Goal: Information Seeking & Learning: Learn about a topic

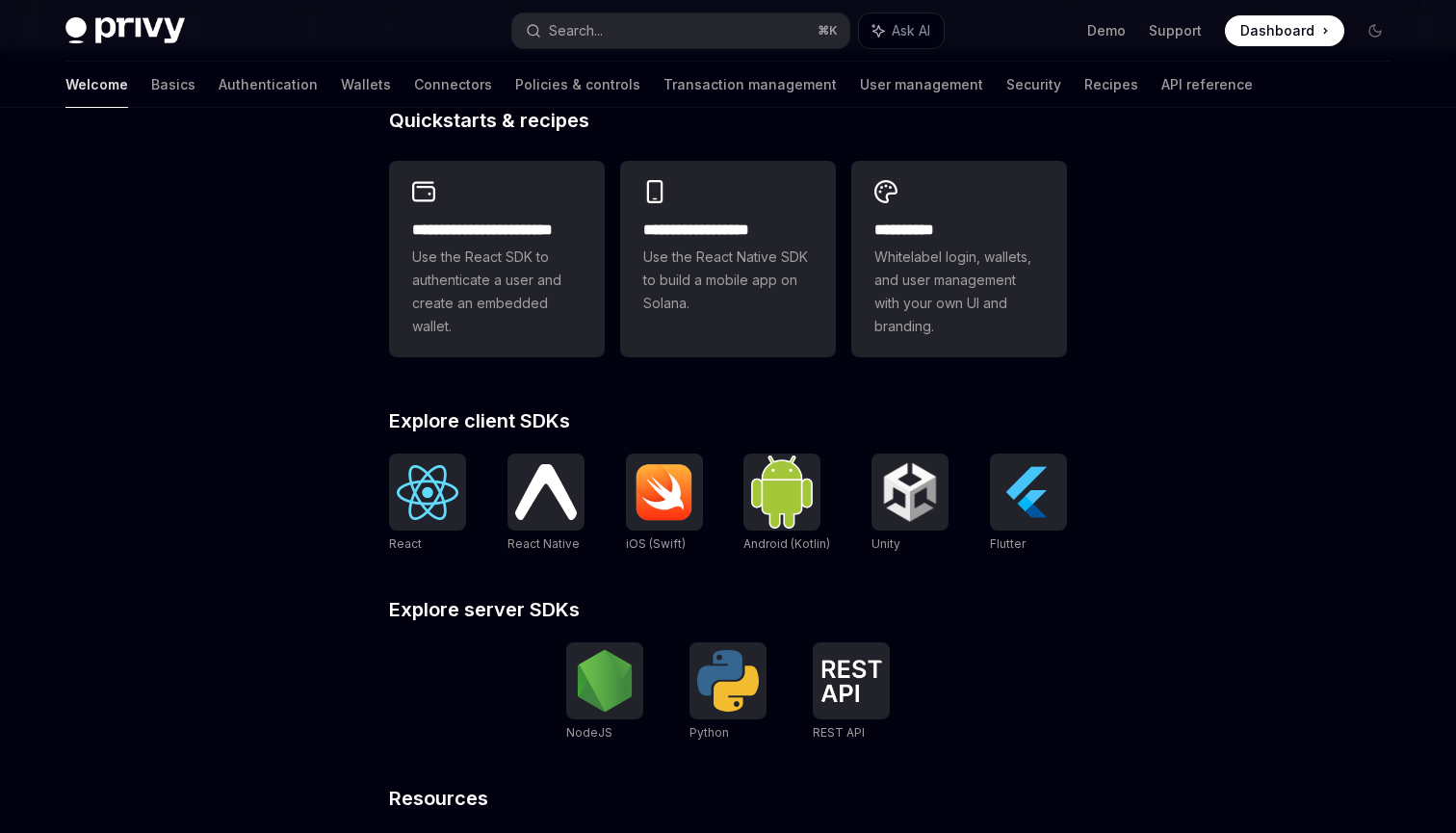
scroll to position [488, 0]
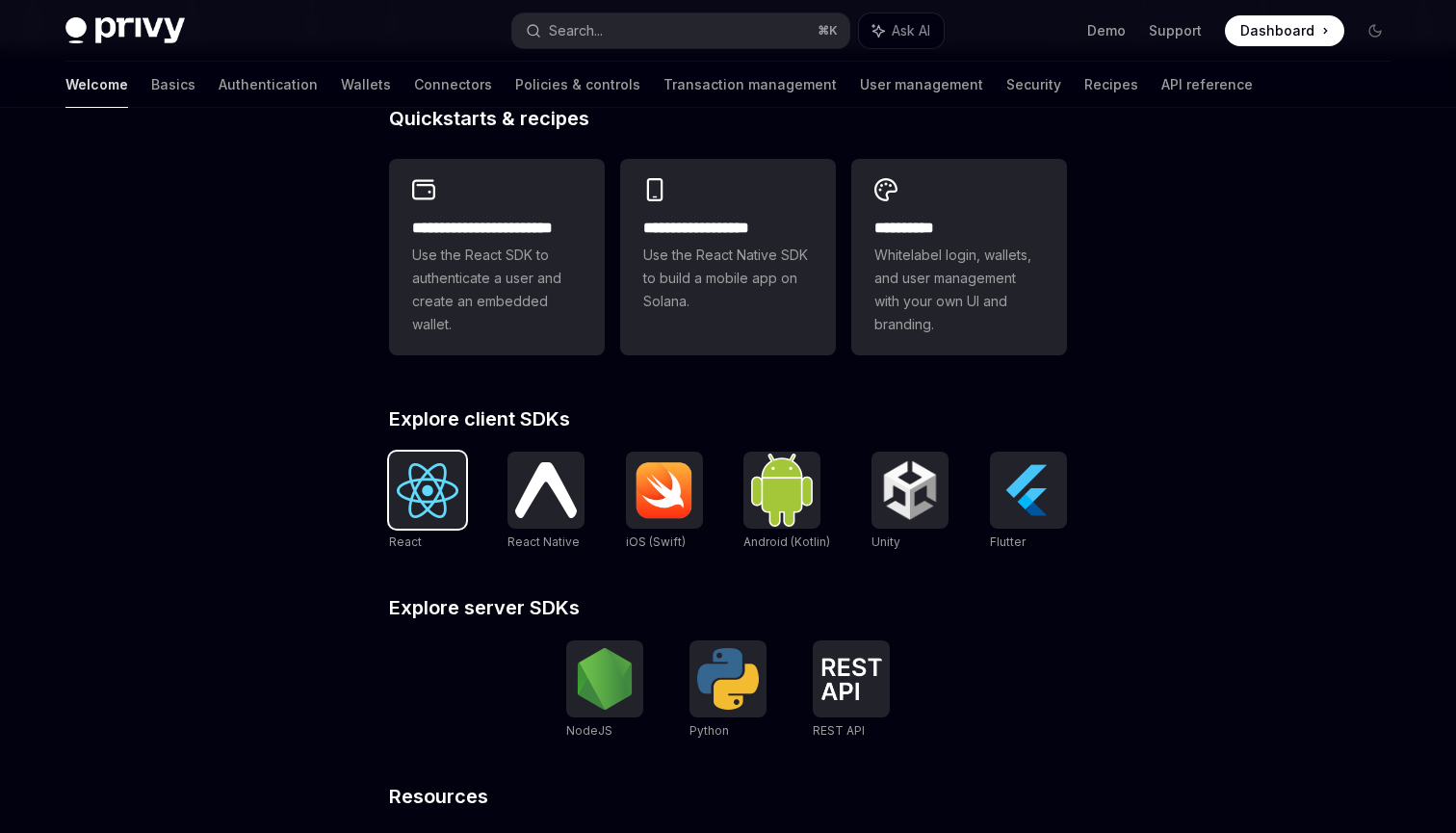
click at [425, 479] on img at bounding box center [427, 490] width 61 height 54
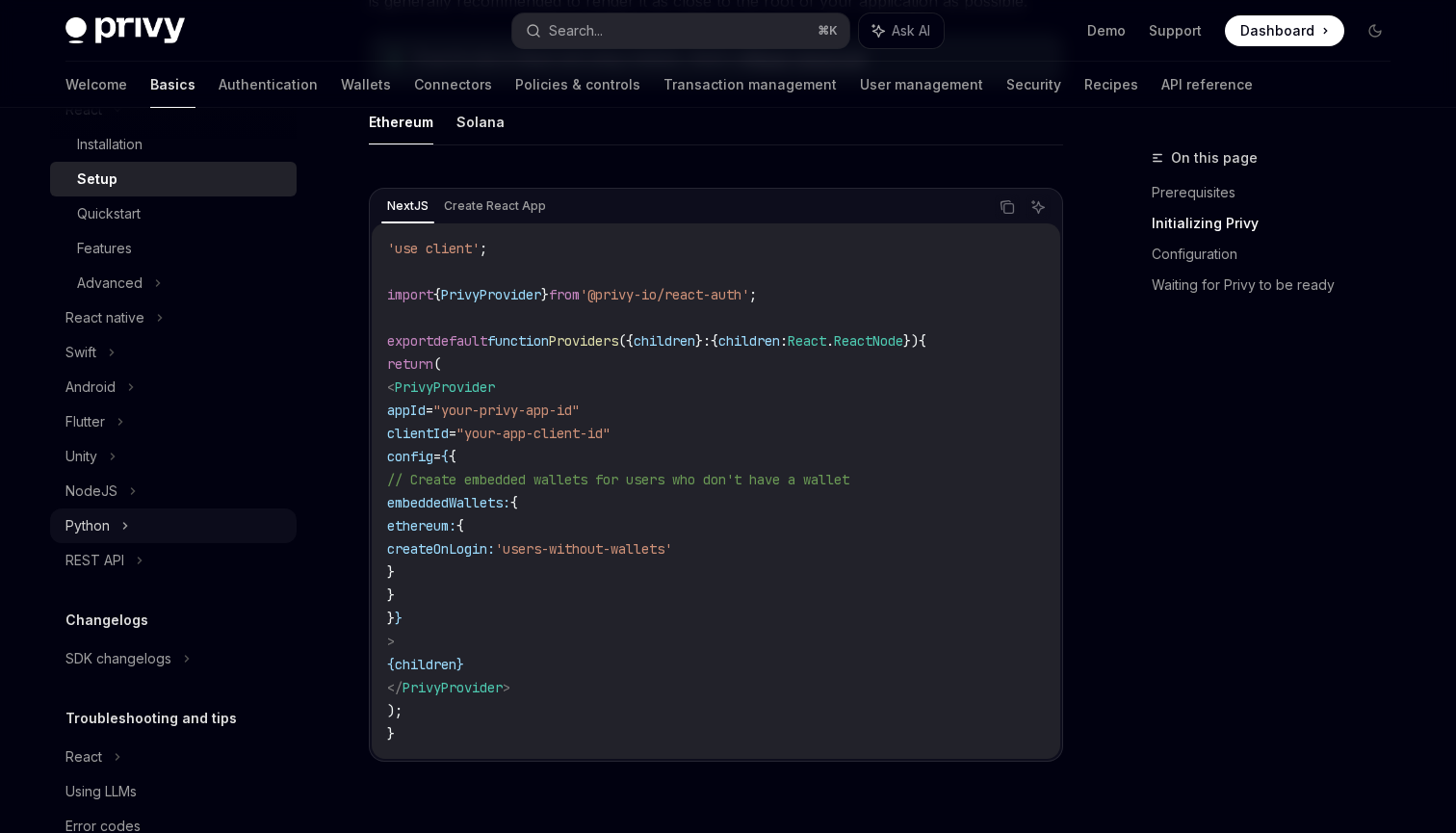
scroll to position [228, 0]
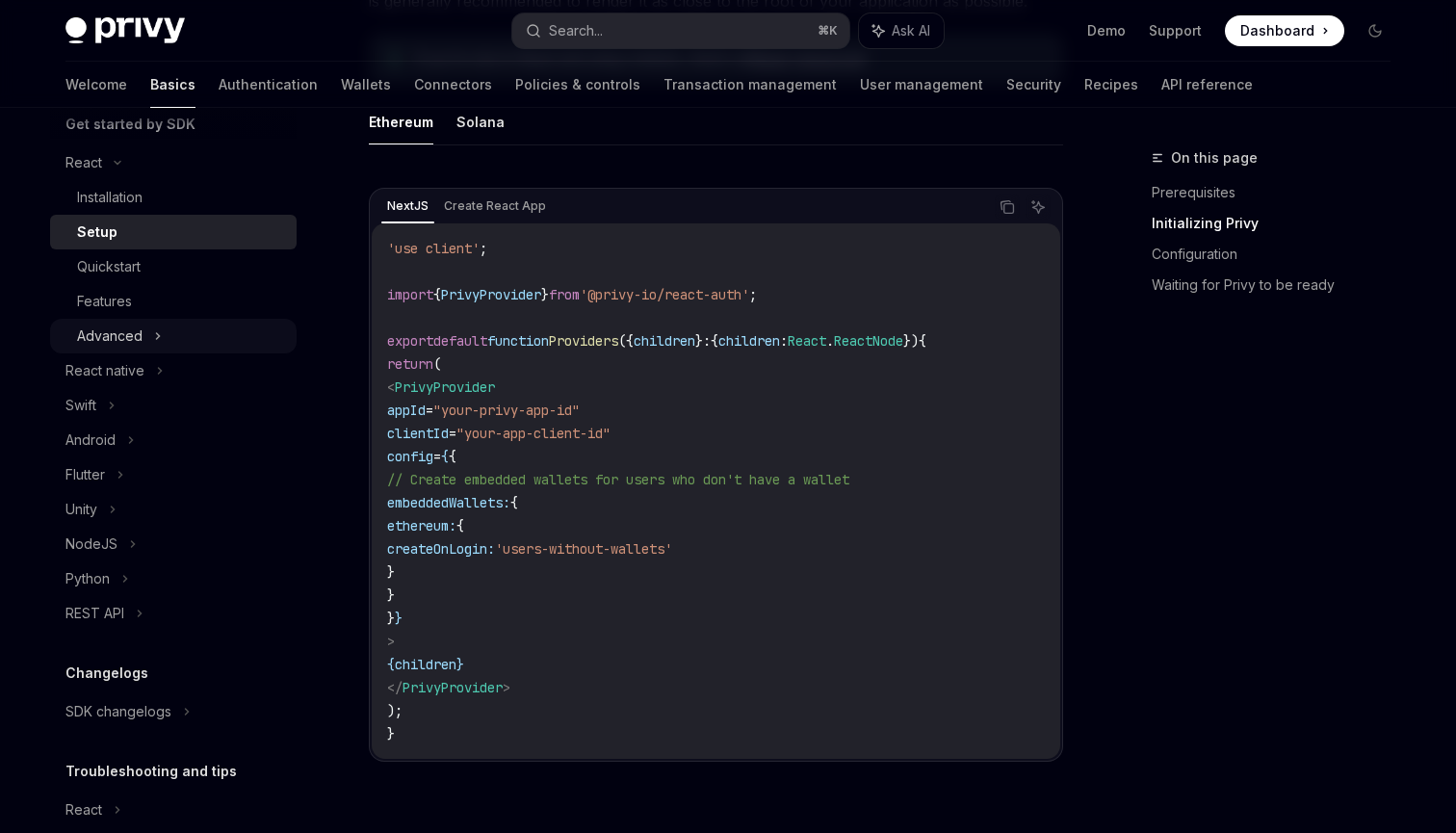
click at [143, 339] on div "Advanced" at bounding box center [174, 336] width 247 height 35
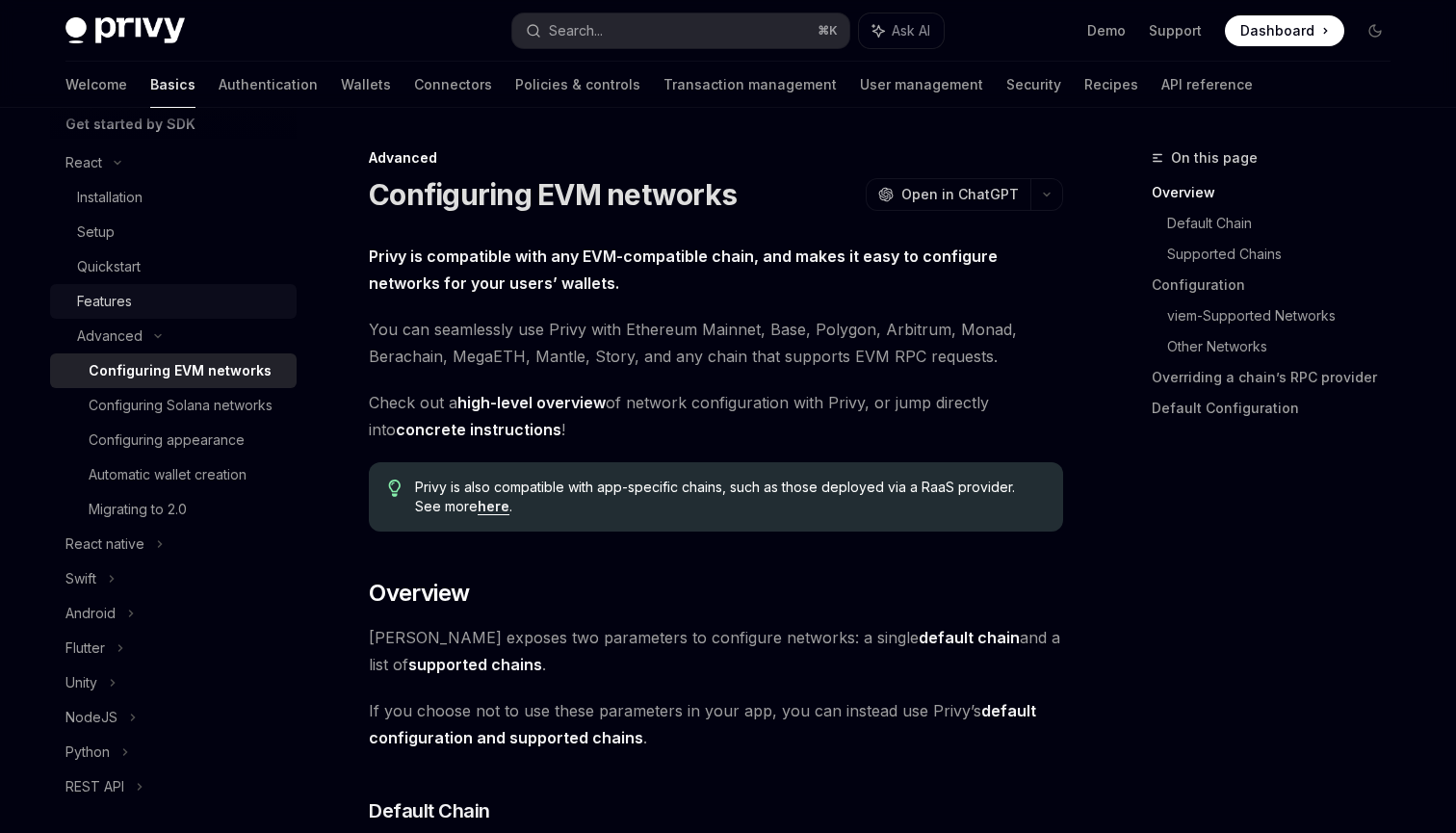
click at [121, 307] on div "Features" at bounding box center [104, 301] width 54 height 23
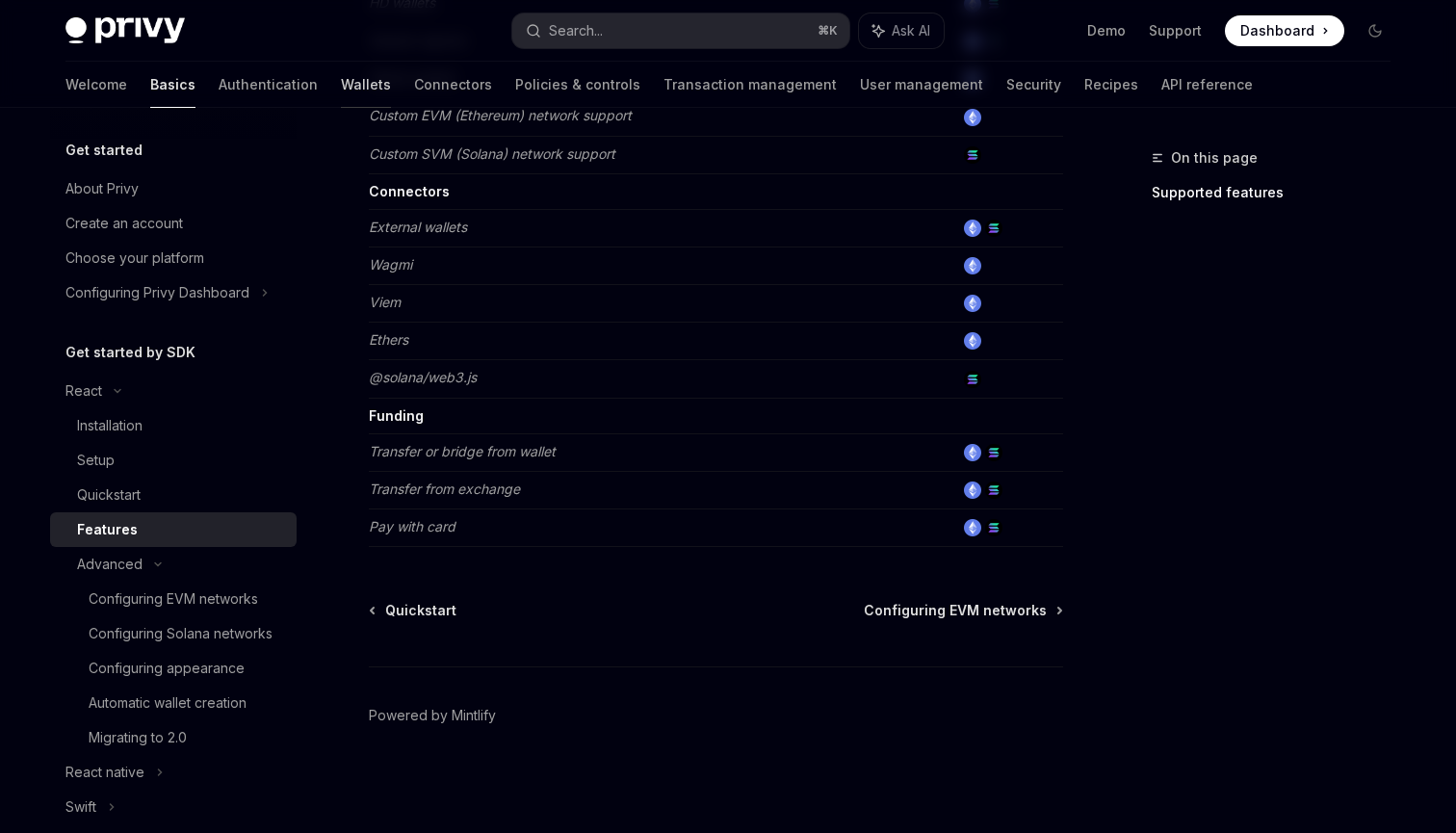
click at [341, 87] on link "Wallets" at bounding box center [366, 85] width 51 height 47
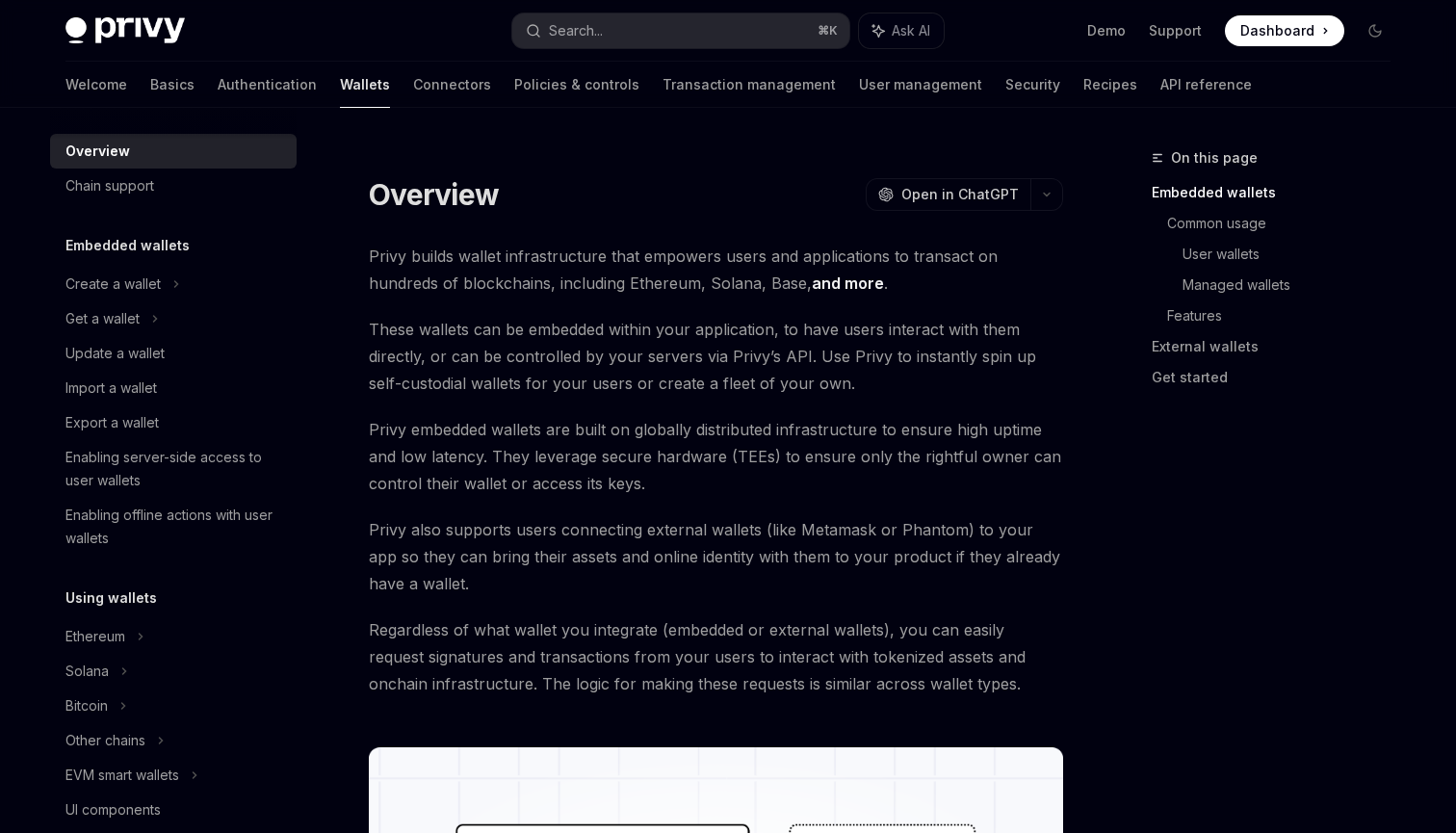
scroll to position [31, 0]
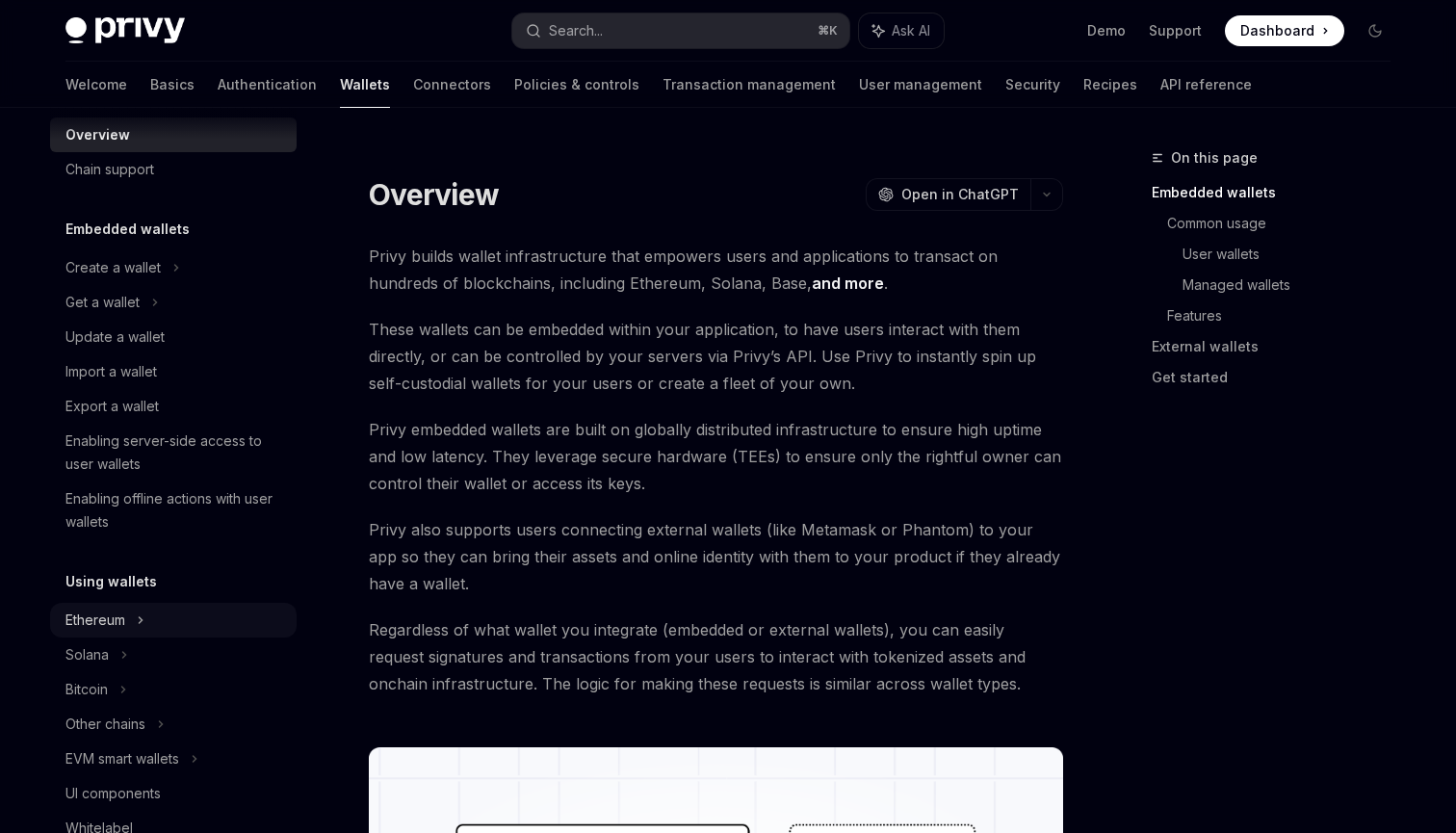
click at [172, 279] on icon at bounding box center [176, 268] width 8 height 23
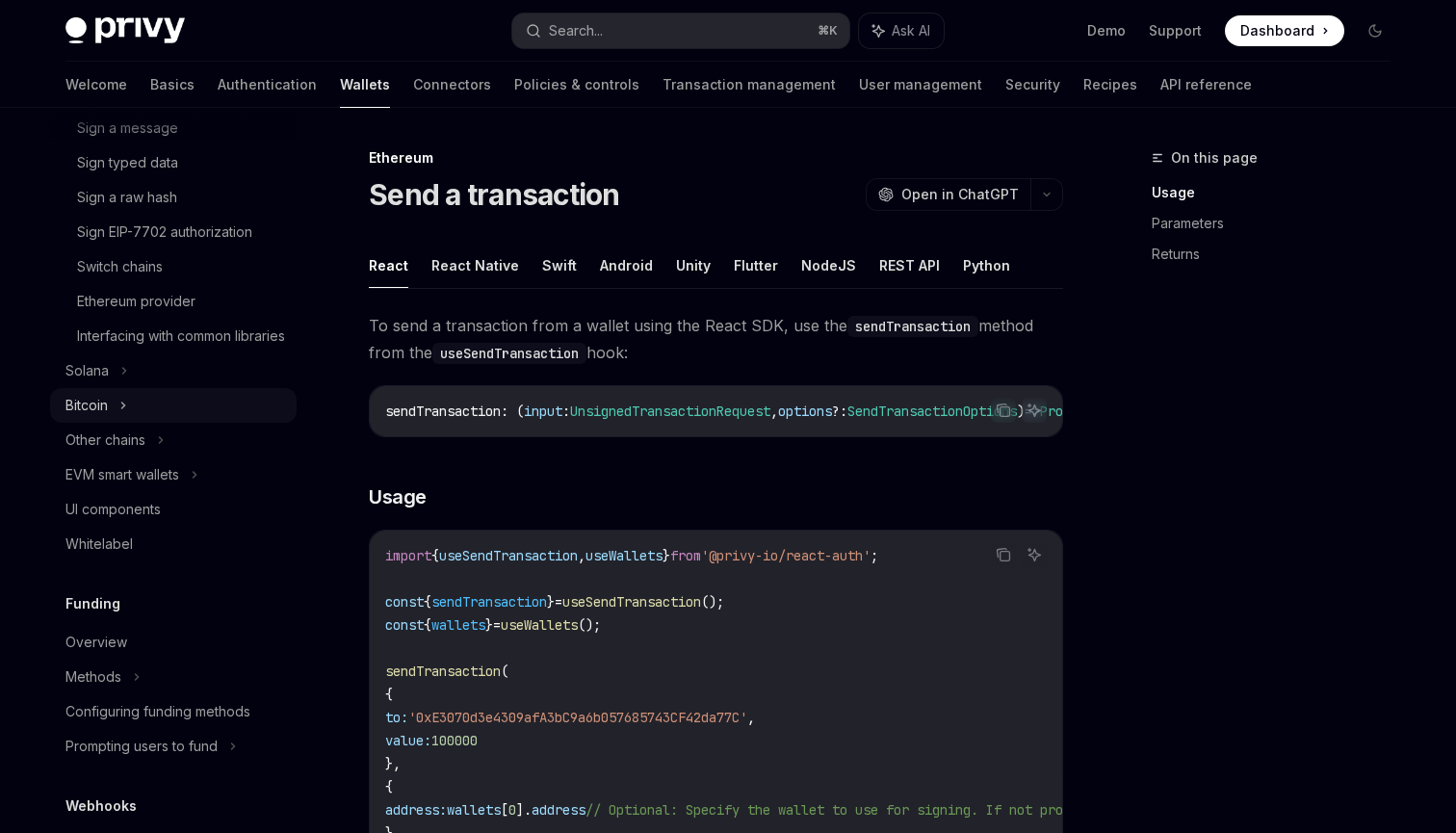
scroll to position [628, 0]
click at [118, 653] on div "Overview" at bounding box center [95, 642] width 61 height 23
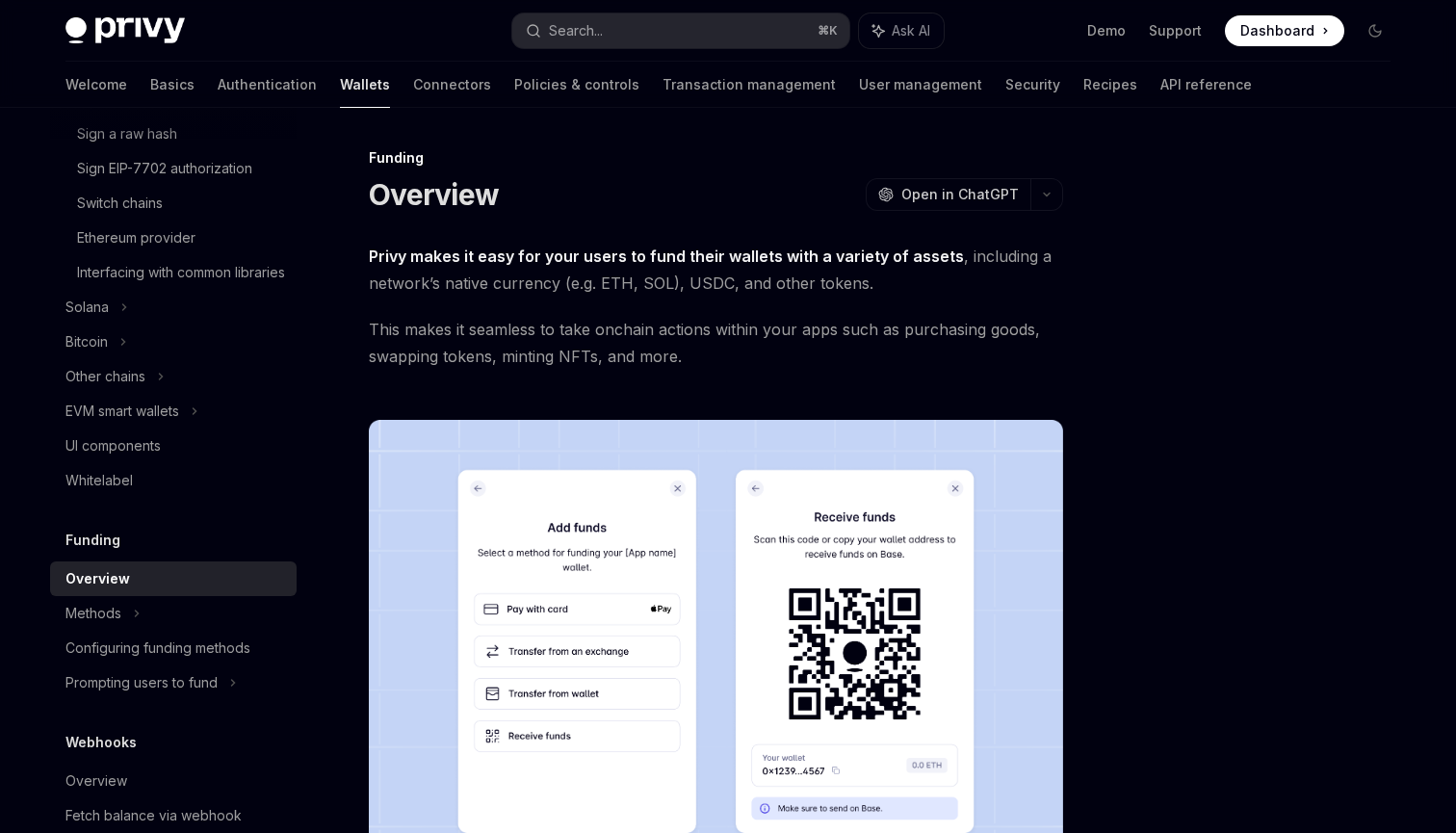
scroll to position [719, 0]
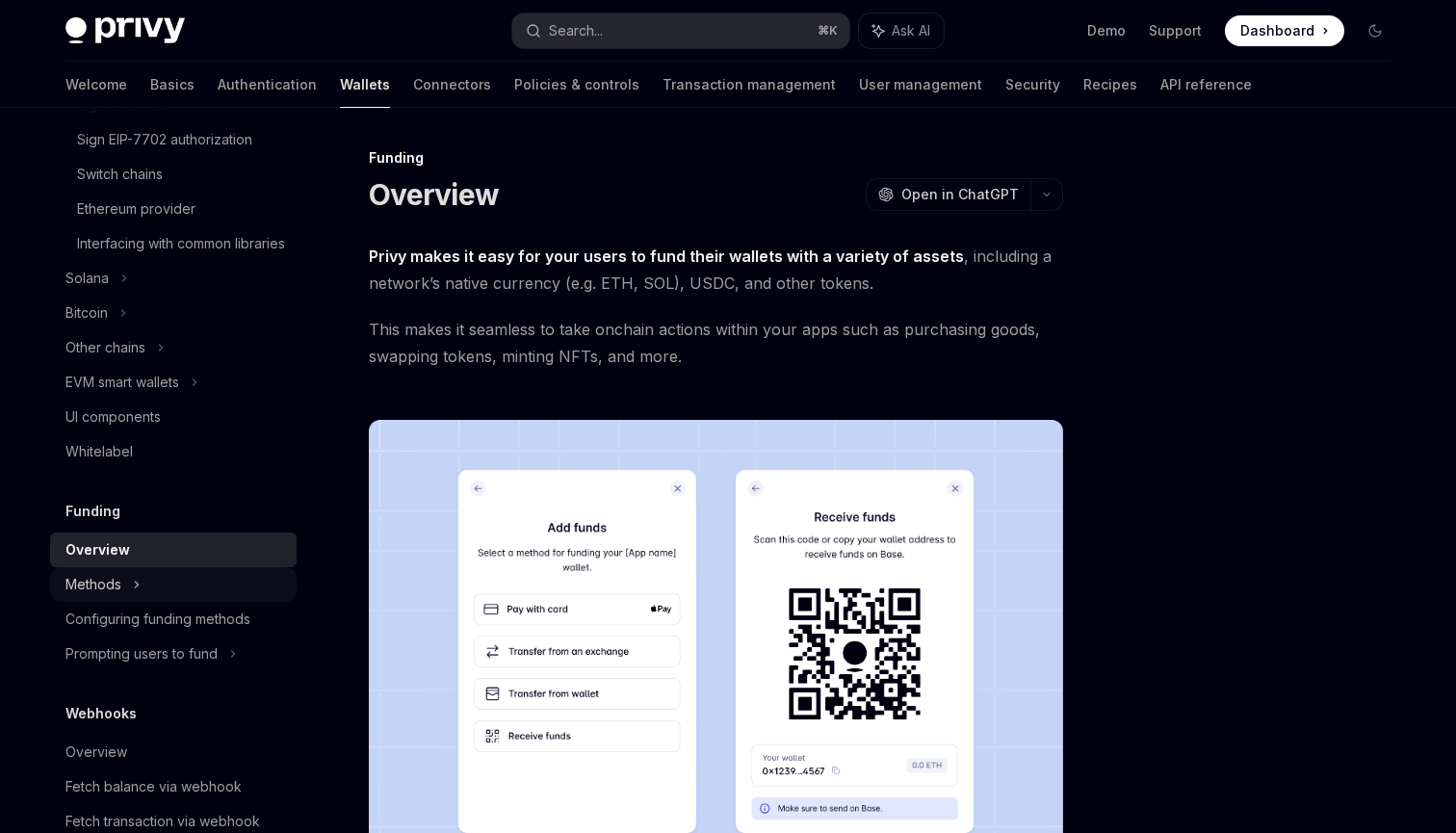
type textarea "*"
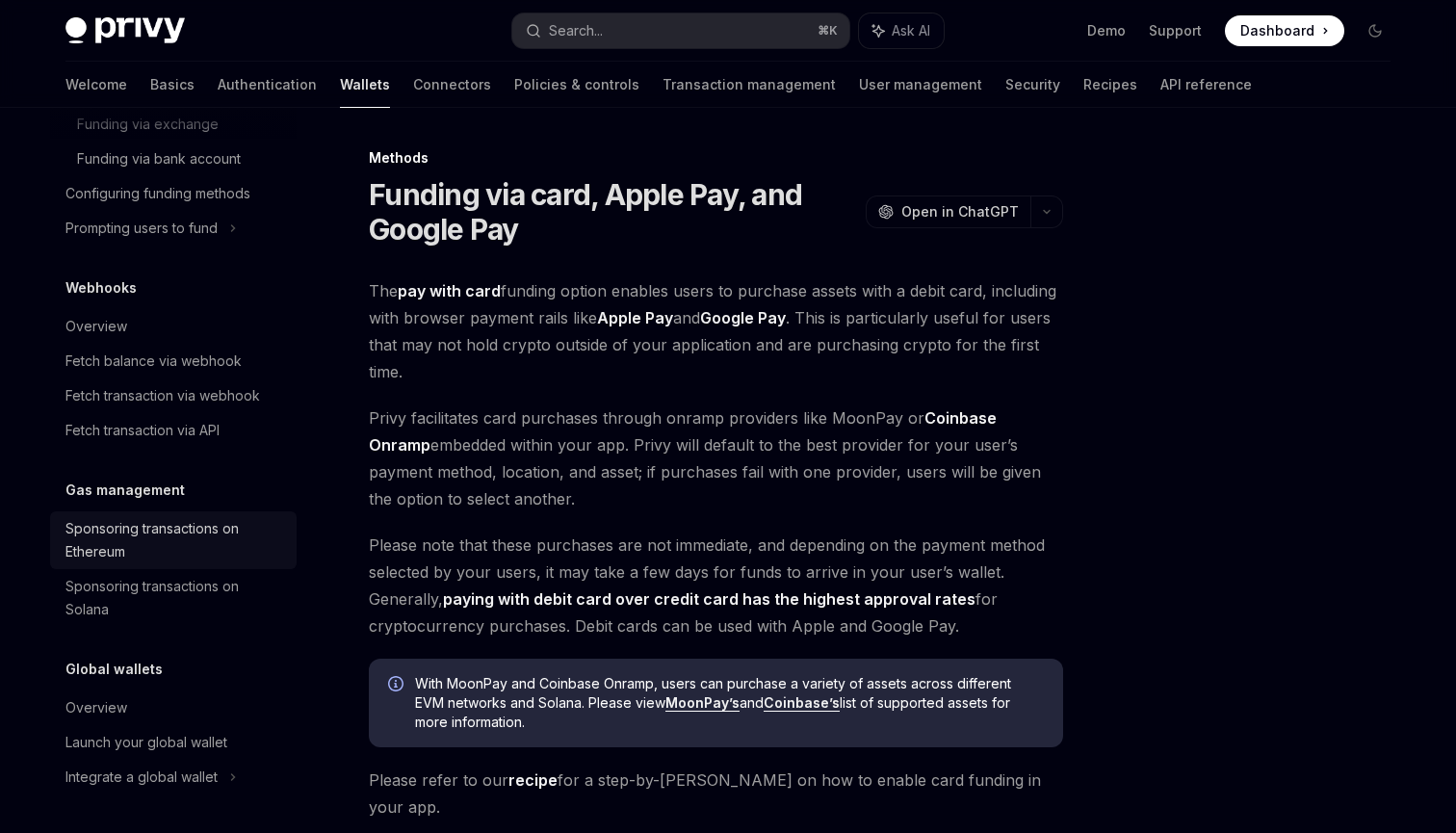
scroll to position [1330, 0]
